Goal: Information Seeking & Learning: Learn about a topic

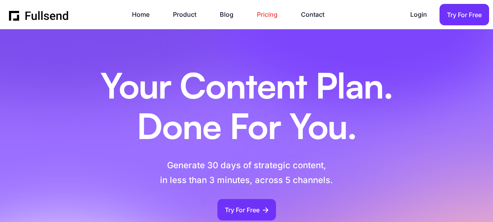
click at [262, 16] on link "Pricing" at bounding box center [271, 14] width 28 height 11
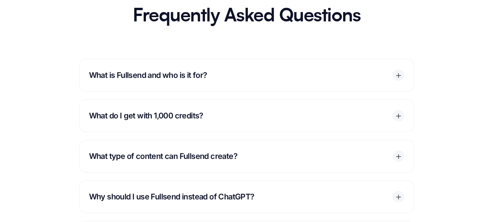
scroll to position [1127, 0]
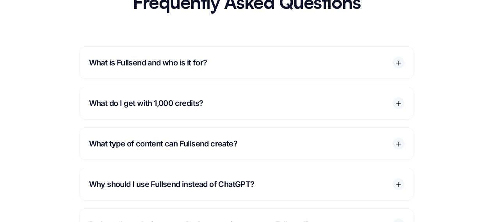
click at [397, 67] on icon at bounding box center [398, 63] width 7 height 7
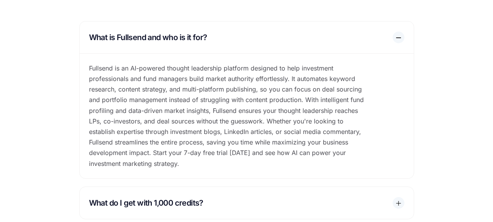
scroll to position [1153, 0]
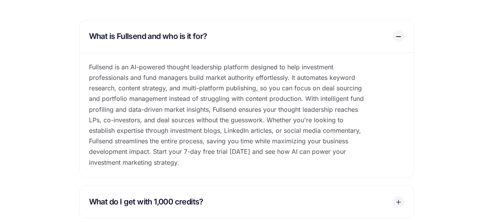
click at [400, 40] on icon at bounding box center [398, 36] width 7 height 7
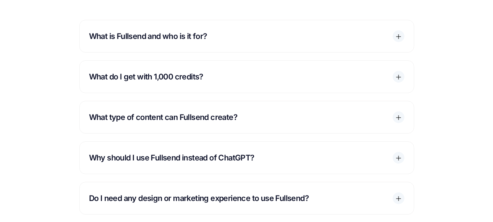
click at [395, 81] on icon at bounding box center [398, 77] width 7 height 7
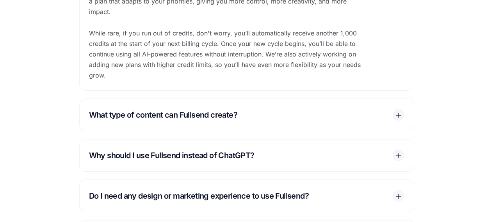
scroll to position [1327, 0]
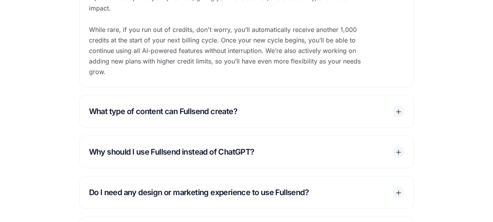
click at [398, 114] on icon at bounding box center [398, 111] width 0 height 5
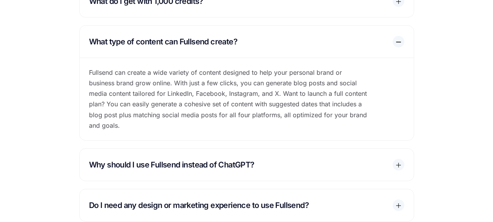
scroll to position [1204, 0]
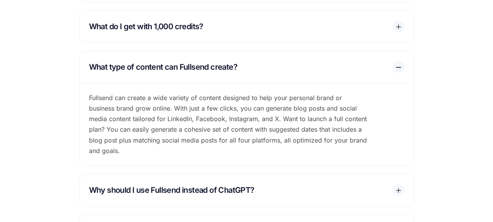
click at [399, 71] on icon at bounding box center [398, 67] width 7 height 7
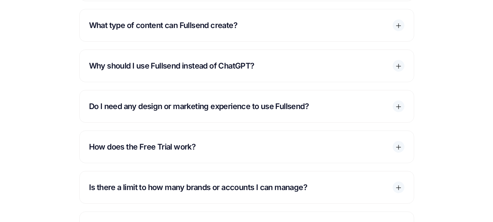
scroll to position [1246, 0]
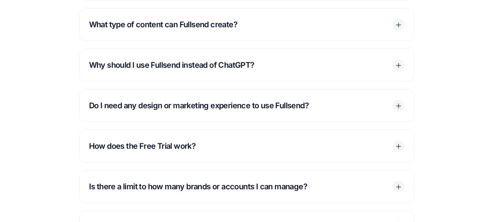
click at [396, 69] on icon at bounding box center [398, 65] width 7 height 7
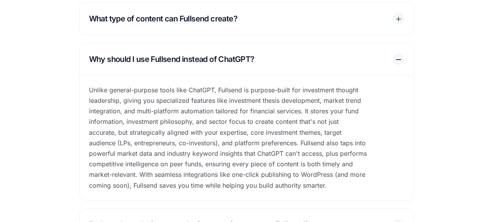
scroll to position [1180, 0]
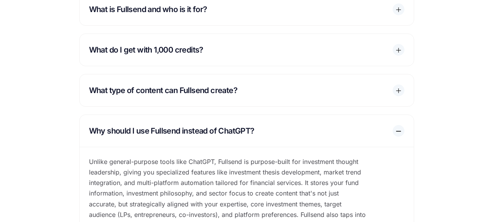
click at [402, 137] on div at bounding box center [398, 131] width 12 height 12
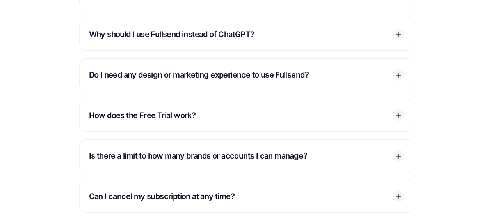
scroll to position [1281, 0]
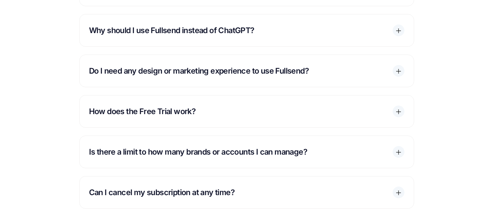
click at [398, 75] on icon at bounding box center [398, 71] width 7 height 7
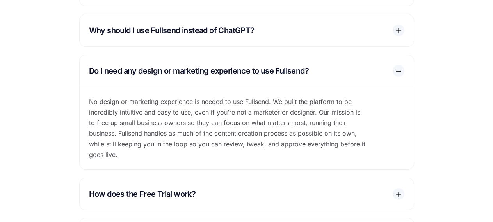
click at [398, 75] on icon at bounding box center [398, 71] width 7 height 7
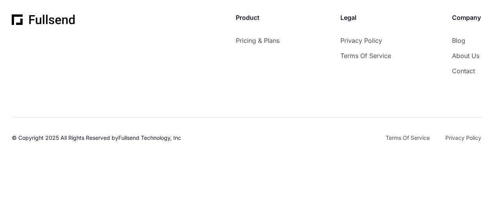
scroll to position [1925, 0]
click at [462, 61] on link "About Us" at bounding box center [466, 56] width 29 height 11
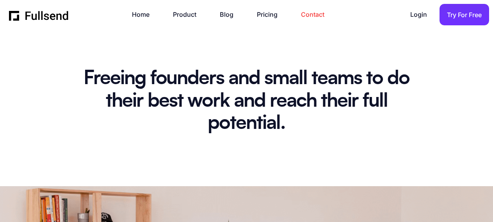
click at [311, 14] on link "Contact" at bounding box center [316, 14] width 31 height 11
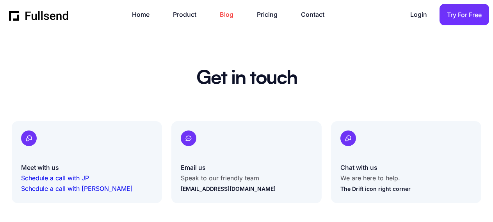
click at [223, 14] on link "Blog" at bounding box center [230, 14] width 21 height 11
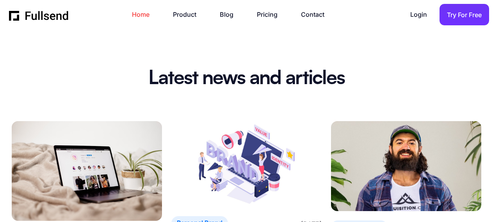
click at [146, 13] on link "Home" at bounding box center [144, 14] width 25 height 11
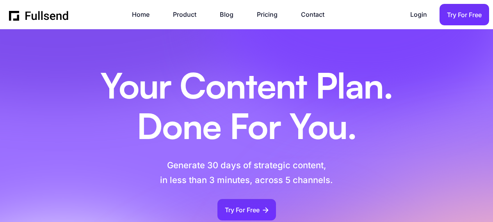
click at [141, 9] on div "Home Product Blog Pricing Contact Login Login Try For Free" at bounding box center [249, 14] width 480 height 21
click at [141, 14] on link "Home" at bounding box center [144, 14] width 25 height 11
click at [264, 18] on link "Pricing" at bounding box center [271, 14] width 28 height 11
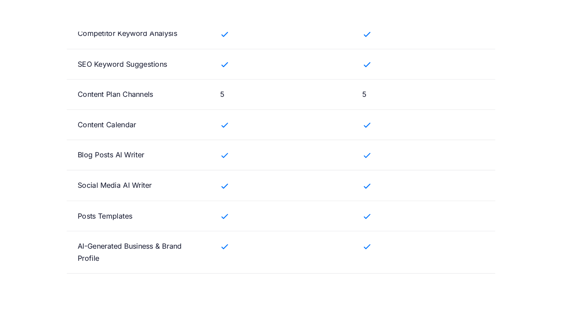
scroll to position [701, 0]
